Goal: Task Accomplishment & Management: Complete application form

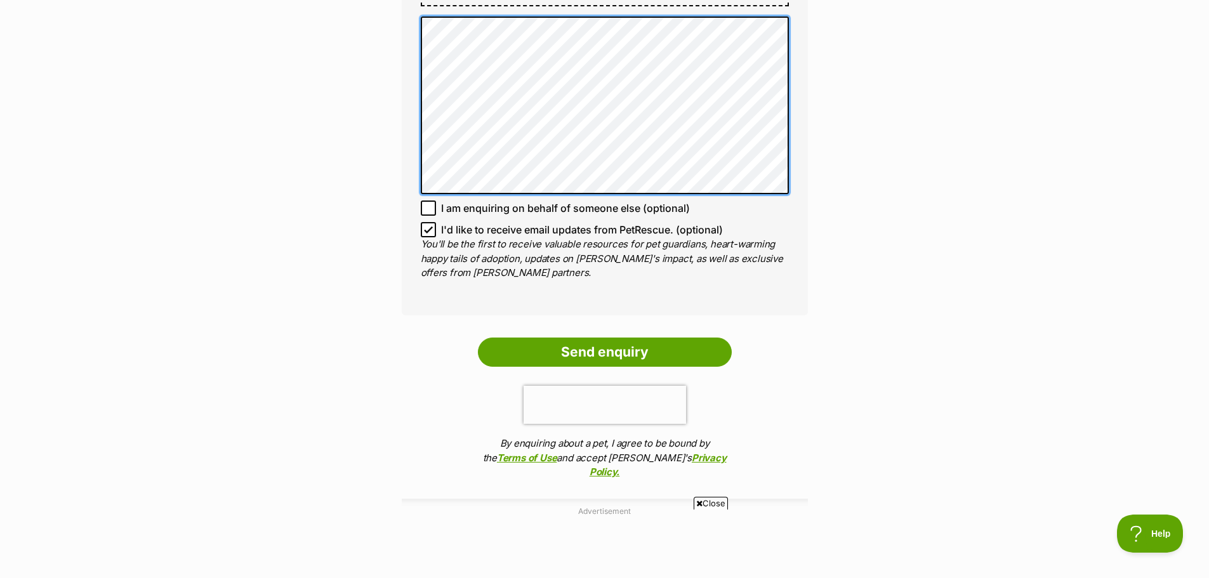
scroll to position [511, 0]
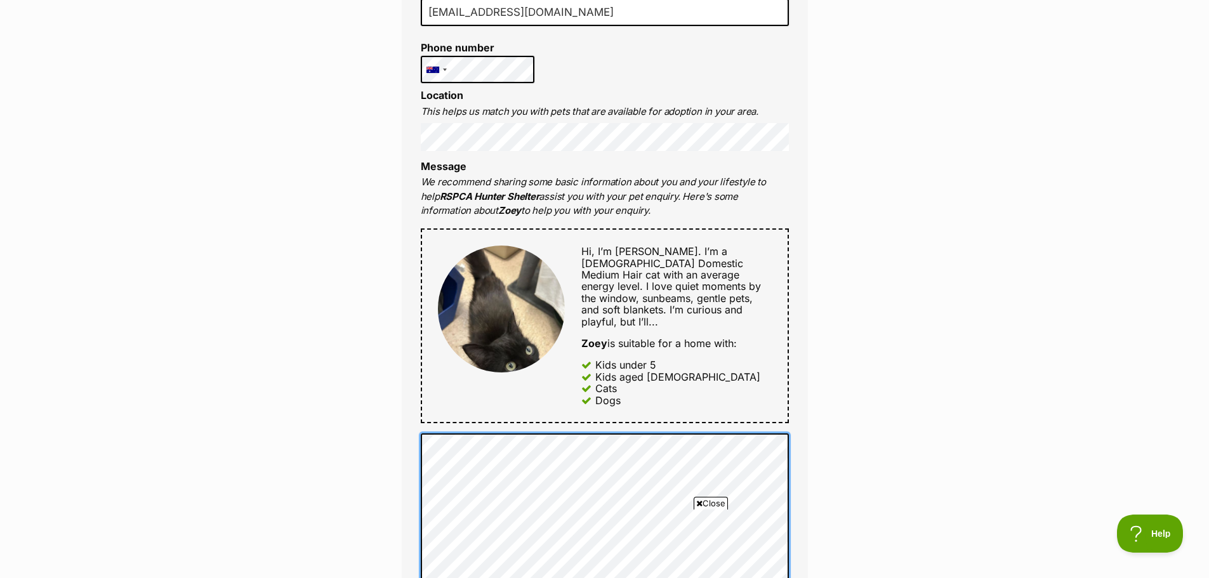
click at [431, 62] on div "Full name Helen Cramp Email We require this to be able to send you communicatio…" at bounding box center [605, 311] width 406 height 841
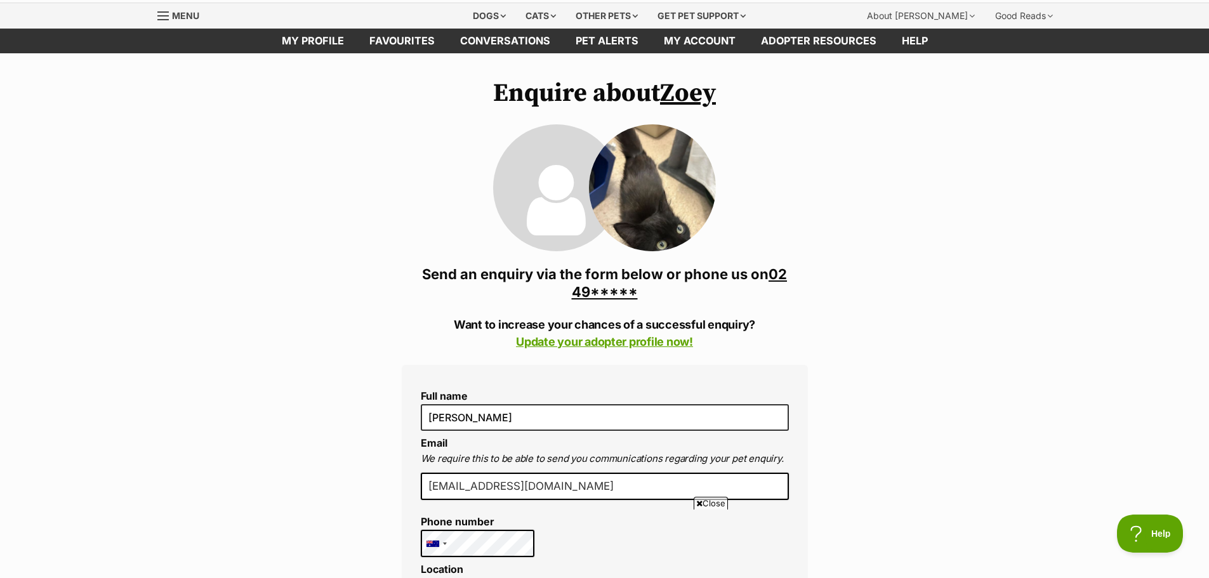
scroll to position [32, 0]
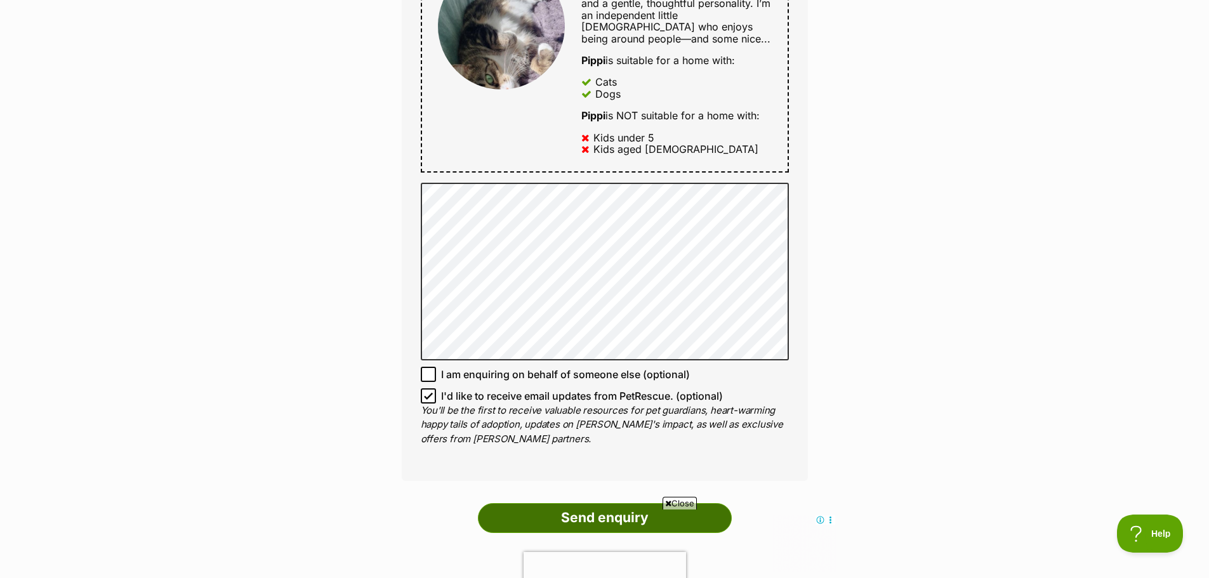
click at [624, 503] on input "Send enquiry" at bounding box center [605, 517] width 254 height 29
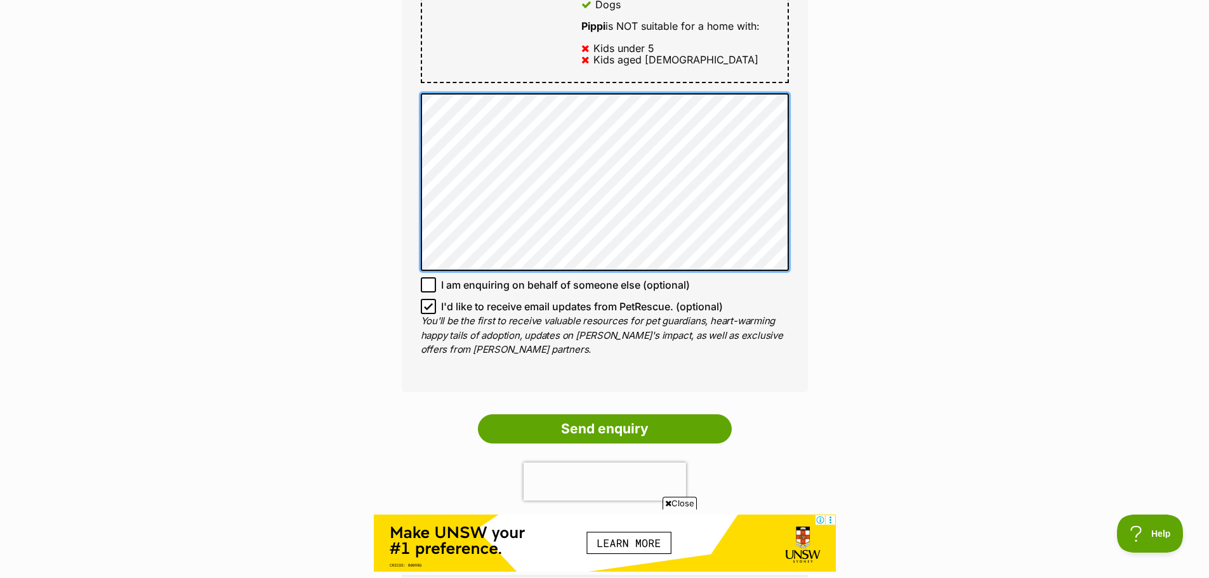
scroll to position [962, 0]
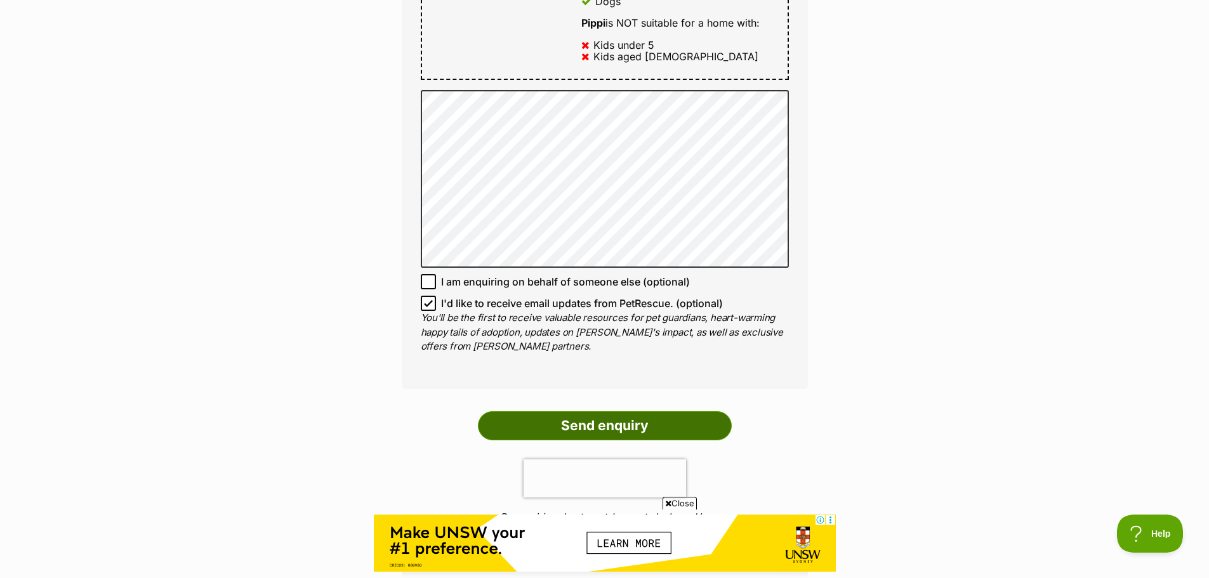
click at [615, 411] on input "Send enquiry" at bounding box center [605, 425] width 254 height 29
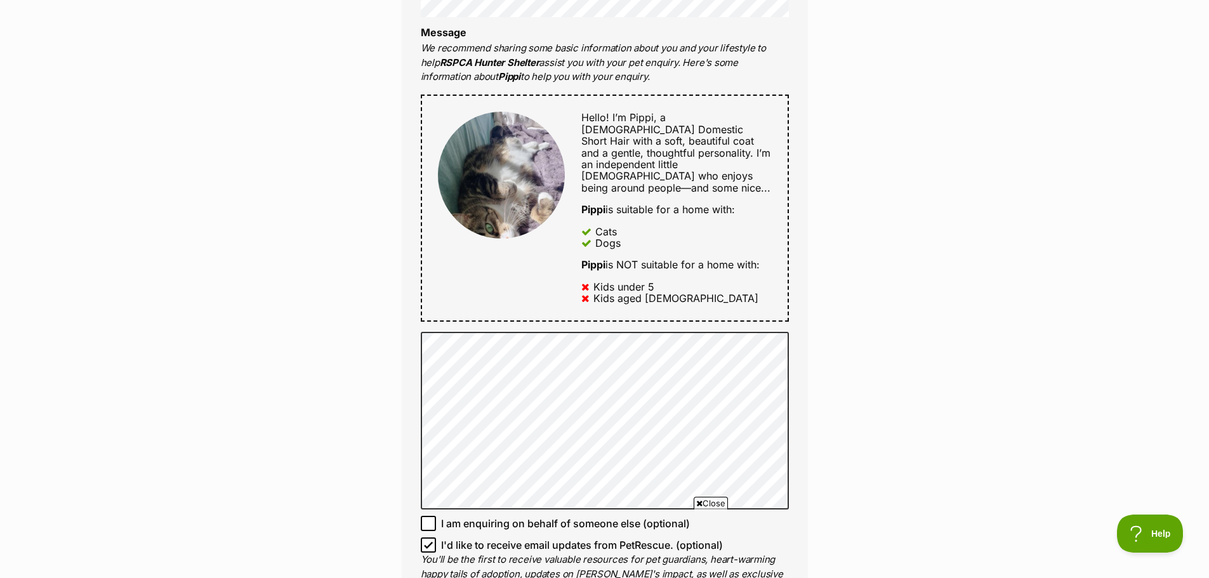
scroll to position [742, 0]
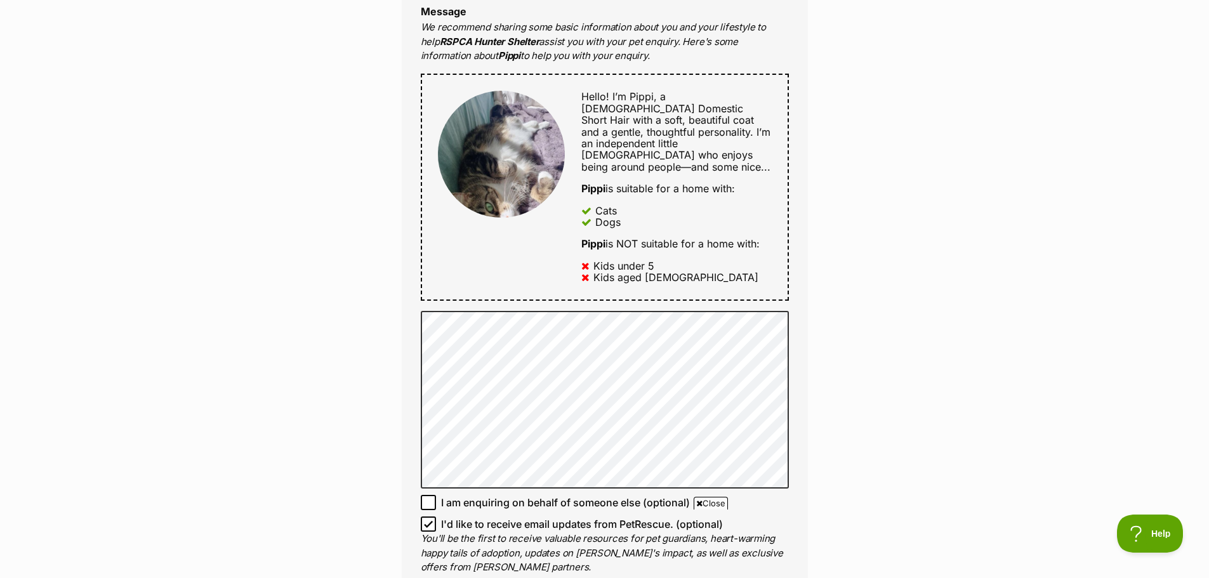
click at [543, 240] on div at bounding box center [501, 187] width 127 height 192
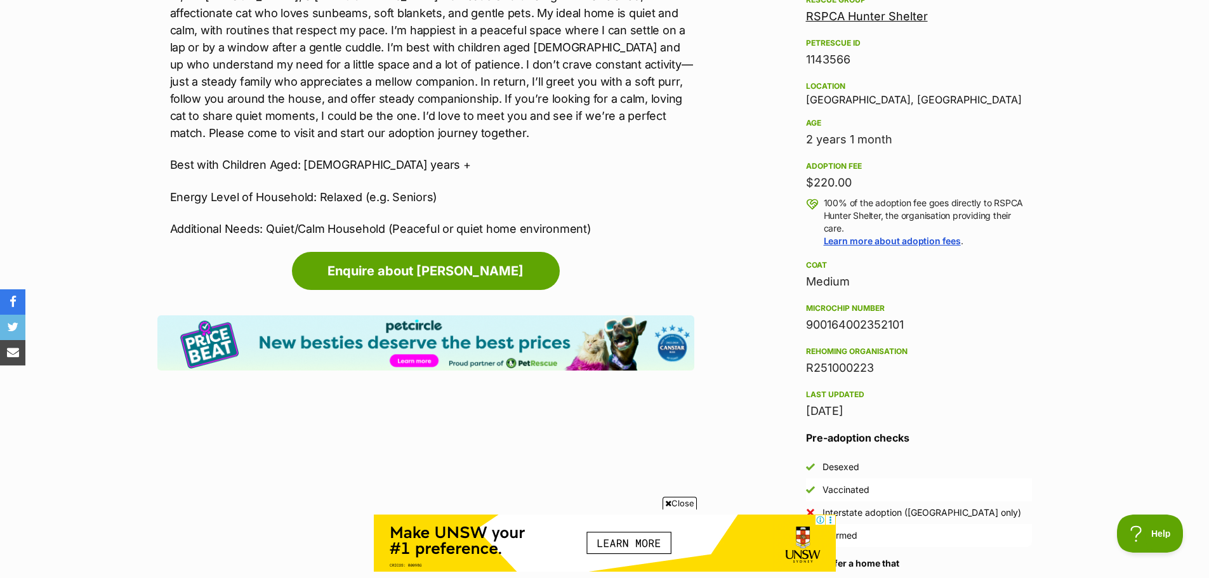
scroll to position [475, 0]
